Goal: Navigation & Orientation: Understand site structure

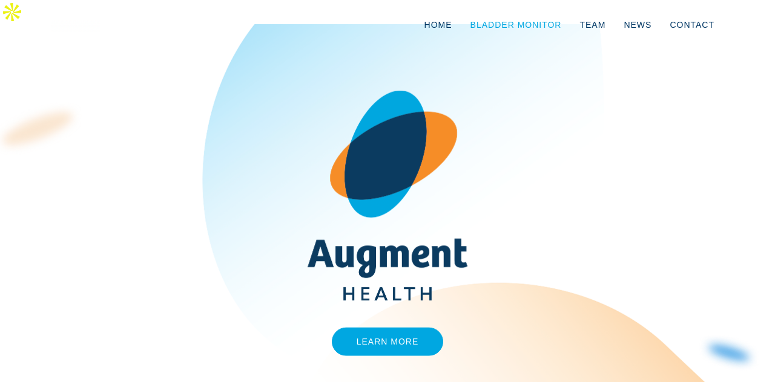
click at [511, 28] on link "Bladder Monitor" at bounding box center [516, 25] width 110 height 40
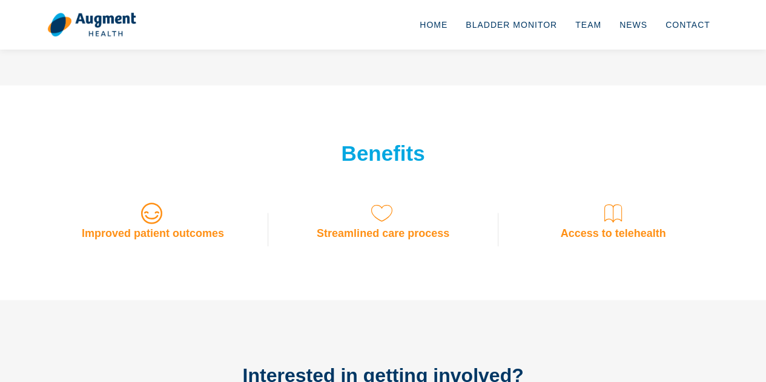
scroll to position [1111, 0]
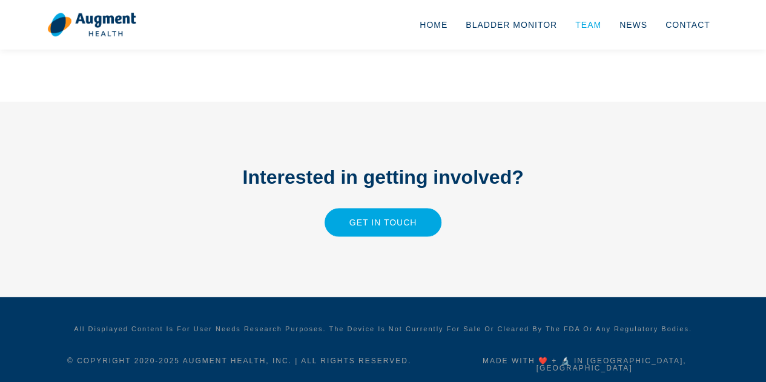
click at [593, 24] on link "Team" at bounding box center [588, 25] width 44 height 40
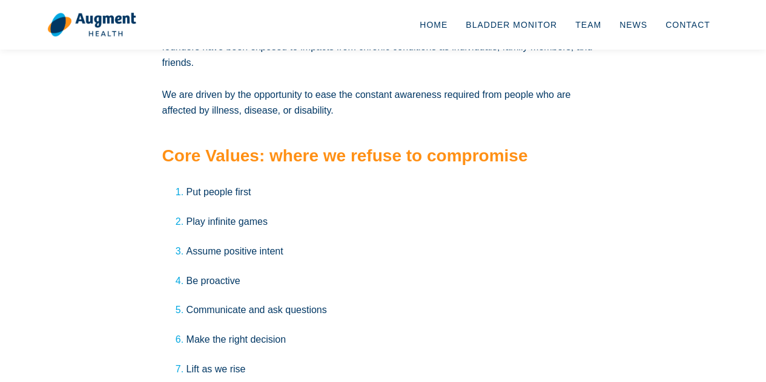
scroll to position [2018, 0]
click at [645, 28] on link "News" at bounding box center [633, 25] width 46 height 40
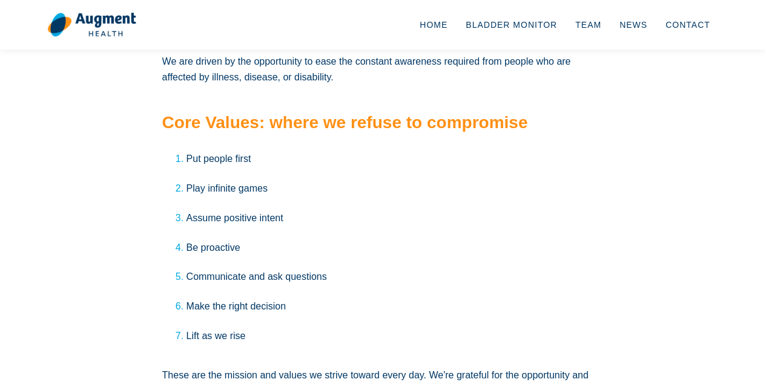
scroll to position [2052, 0]
